Goal: Information Seeking & Learning: Learn about a topic

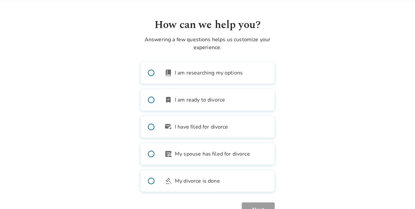
scroll to position [46, 0]
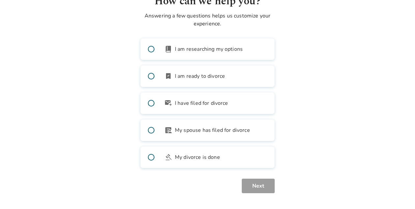
click at [151, 49] on span at bounding box center [151, 49] width 21 height 21
click at [256, 186] on button "Next" at bounding box center [258, 186] width 33 height 14
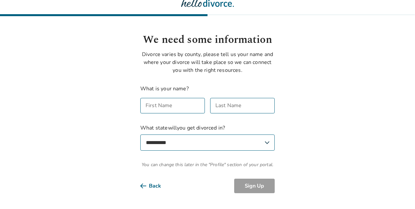
scroll to position [8, 0]
click at [166, 101] on div "First Name First Name" at bounding box center [172, 105] width 65 height 15
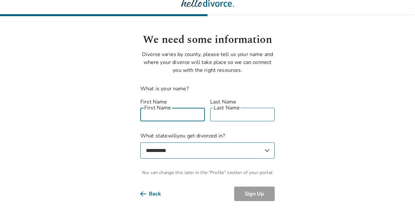
type input "*******"
type input "*****"
click at [180, 144] on select "**********" at bounding box center [207, 150] width 134 height 16
select select "**"
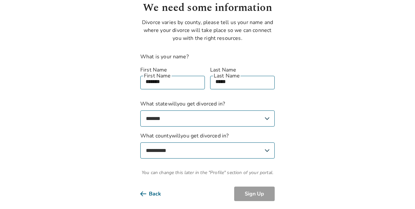
scroll to position [39, 0]
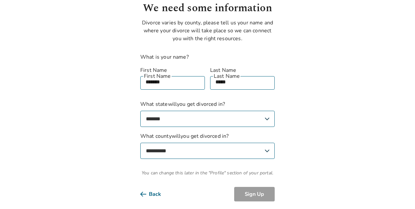
click at [180, 144] on select "**********" at bounding box center [207, 151] width 134 height 16
select select "**********"
click at [257, 188] on button "Sign Up" at bounding box center [254, 194] width 41 height 14
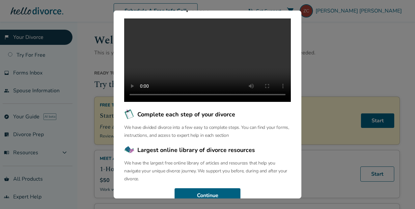
scroll to position [85, 0]
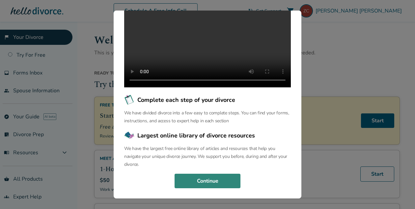
click at [196, 183] on button "Continue" at bounding box center [208, 181] width 66 height 14
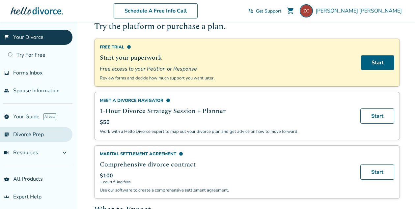
scroll to position [2, 0]
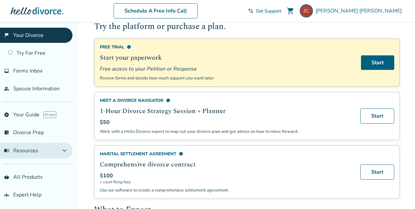
click at [42, 147] on button "menu_book Resources expand_more" at bounding box center [36, 151] width 72 height 16
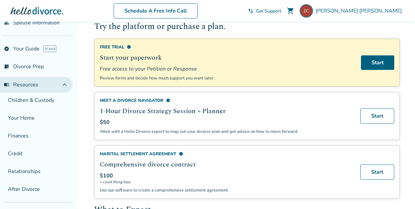
scroll to position [85, 0]
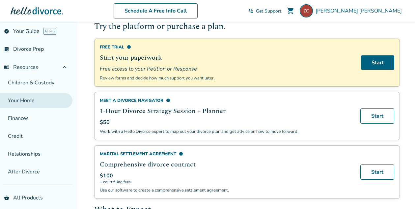
click at [26, 99] on link "Your Home" at bounding box center [36, 100] width 72 height 15
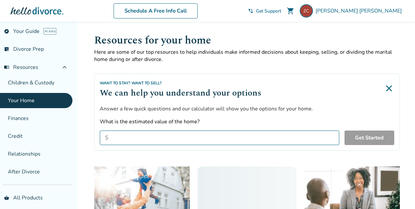
click at [132, 137] on input "What is the estimated value of the home?" at bounding box center [219, 137] width 239 height 14
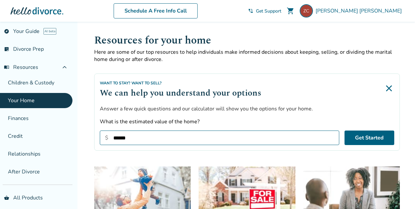
type input "*******"
click at [348, 137] on button "Get Started" at bounding box center [370, 137] width 50 height 14
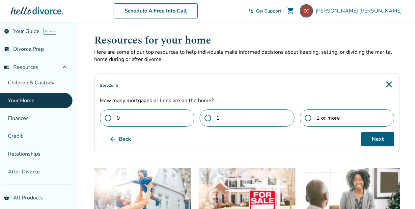
click at [263, 124] on label "1" at bounding box center [247, 117] width 95 height 17
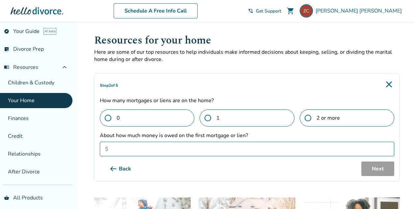
click at [227, 149] on input "About how much money is owed on the first mortgage or lien?" at bounding box center [247, 149] width 294 height 14
type input "*******"
click at [375, 167] on button "Next" at bounding box center [377, 168] width 33 height 14
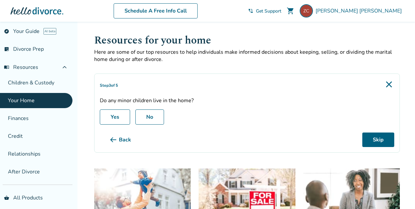
click at [123, 116] on label "Yes" at bounding box center [115, 116] width 30 height 15
click at [111, 114] on label "Yes" at bounding box center [115, 116] width 30 height 15
click at [379, 139] on button "Next" at bounding box center [377, 139] width 33 height 14
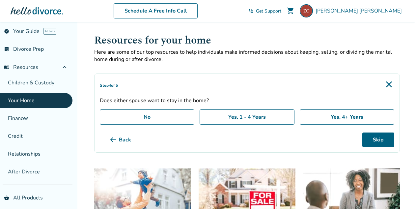
click at [326, 117] on label "Yes, 4+ Years" at bounding box center [347, 116] width 95 height 15
click at [387, 140] on button "Next" at bounding box center [377, 139] width 33 height 14
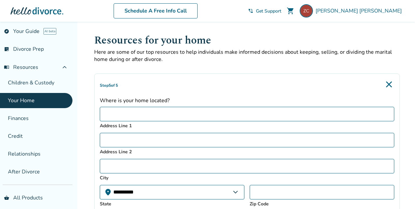
click at [219, 112] on input "Address Line 1" at bounding box center [247, 114] width 294 height 14
type input "**********"
type input "*********"
type input "*****"
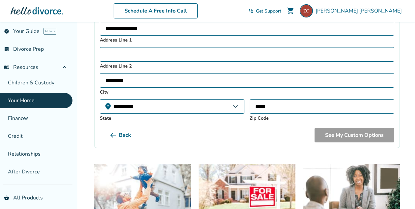
scroll to position [86, 0]
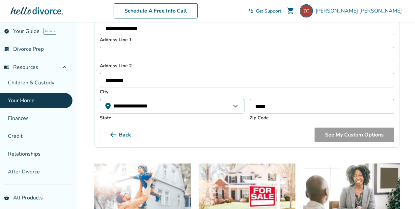
click at [201, 103] on select "**********" at bounding box center [172, 106] width 145 height 14
select select "**"
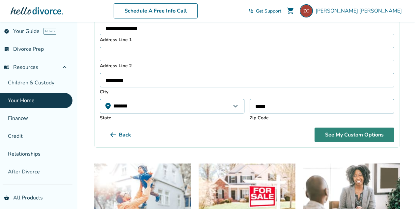
click at [332, 134] on button "See My Custom Options" at bounding box center [355, 134] width 80 height 14
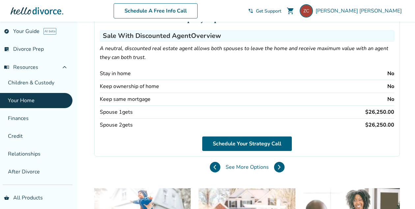
scroll to position [71, 0]
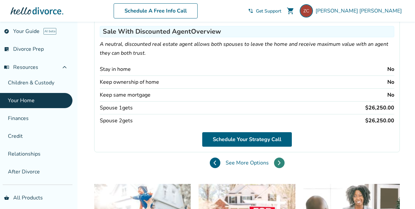
click at [276, 162] on button at bounding box center [279, 162] width 11 height 11
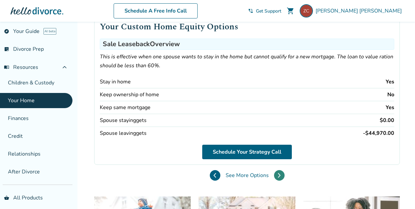
scroll to position [57, 0]
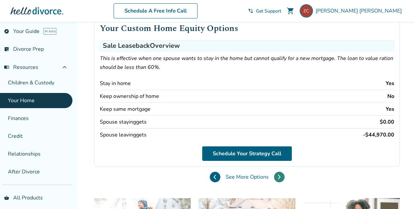
click at [278, 176] on icon at bounding box center [279, 176] width 3 height 5
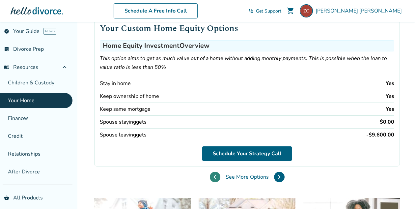
click at [218, 175] on button at bounding box center [215, 177] width 11 height 11
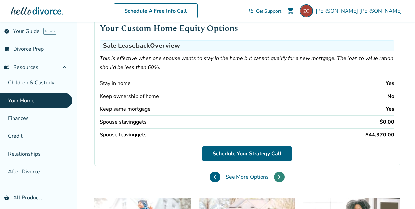
click at [283, 177] on button at bounding box center [279, 177] width 11 height 11
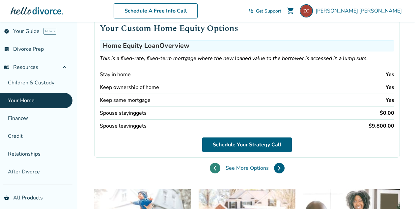
click at [214, 167] on icon at bounding box center [214, 167] width 3 height 5
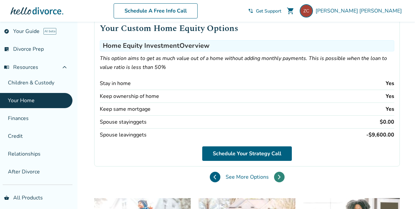
click at [278, 178] on icon at bounding box center [279, 176] width 3 height 5
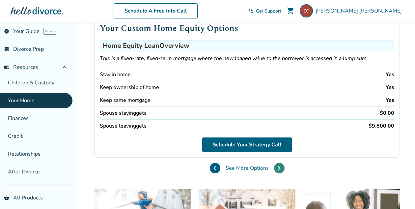
click at [278, 167] on icon at bounding box center [279, 167] width 3 height 5
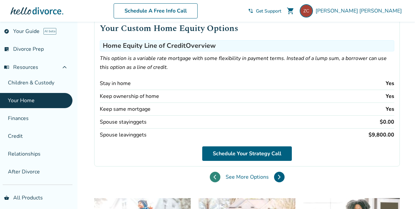
click at [217, 174] on button at bounding box center [215, 177] width 11 height 11
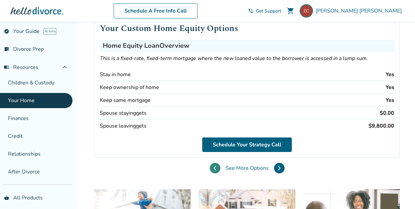
click at [217, 174] on div "Your Custom Home Equity Options Home Equity Loan Overview This is a fixed-rate,…" at bounding box center [247, 92] width 306 height 173
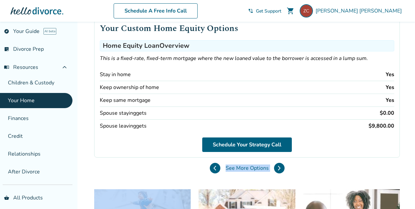
click at [213, 158] on div "Your Custom Home Equity Options Home Equity Loan Overview This is a fixed-rate,…" at bounding box center [247, 92] width 306 height 173
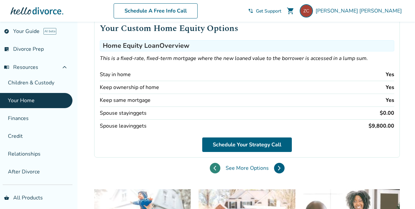
click at [214, 165] on icon at bounding box center [214, 167] width 3 height 5
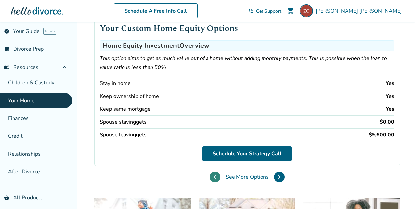
click at [215, 176] on icon at bounding box center [214, 176] width 3 height 5
click at [216, 175] on icon at bounding box center [214, 176] width 3 height 5
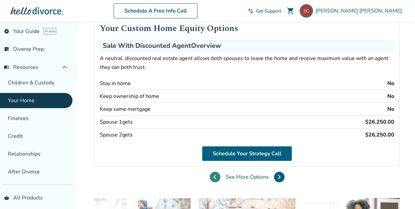
click at [216, 175] on icon at bounding box center [214, 176] width 3 height 5
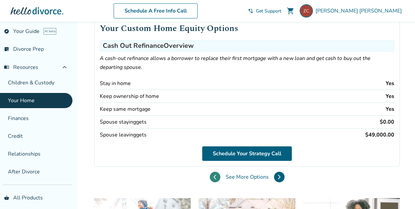
click at [216, 175] on icon at bounding box center [214, 176] width 3 height 5
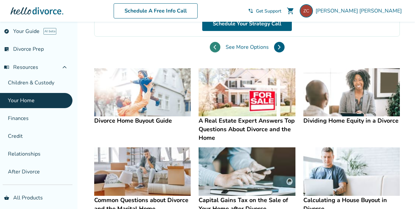
scroll to position [176, 0]
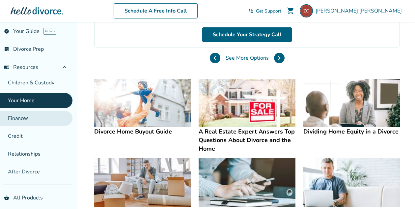
click at [28, 117] on link "Finances" at bounding box center [36, 118] width 72 height 15
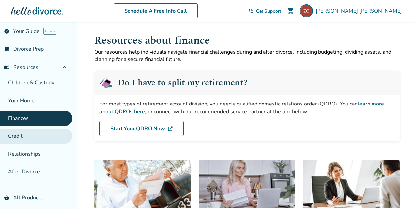
click at [13, 136] on link "Credit" at bounding box center [36, 135] width 72 height 15
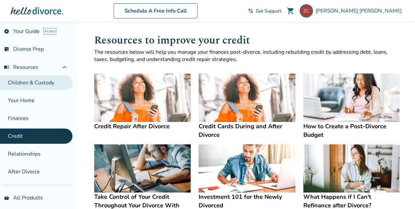
click at [45, 83] on link "Children & Custody" at bounding box center [36, 82] width 72 height 15
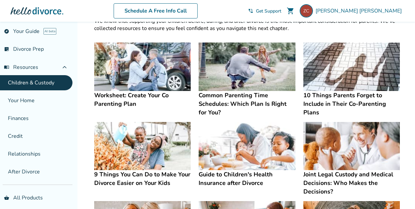
scroll to position [30, 0]
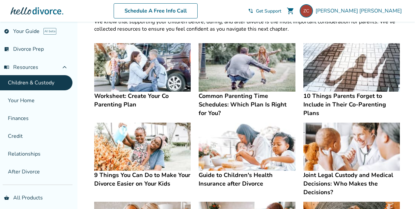
click at [351, 84] on img at bounding box center [351, 67] width 97 height 48
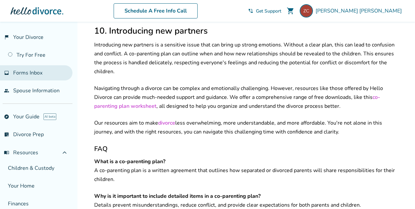
click at [33, 75] on span "Forms Inbox" at bounding box center [27, 72] width 29 height 7
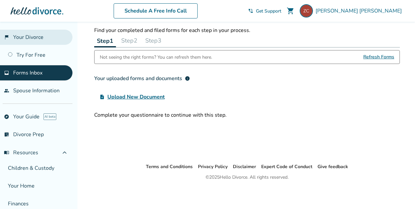
click at [47, 35] on link "flag_2 Your Divorce" at bounding box center [36, 37] width 72 height 15
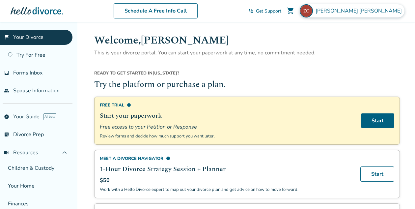
click at [381, 8] on span "[PERSON_NAME]" at bounding box center [360, 10] width 89 height 7
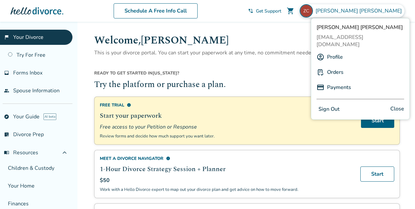
click at [338, 51] on link "Profile" at bounding box center [335, 57] width 16 height 13
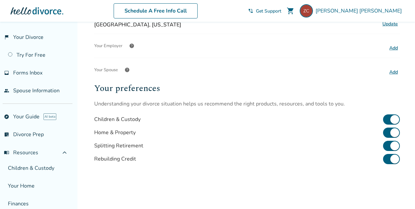
scroll to position [144, 0]
